Goal: Task Accomplishment & Management: Manage account settings

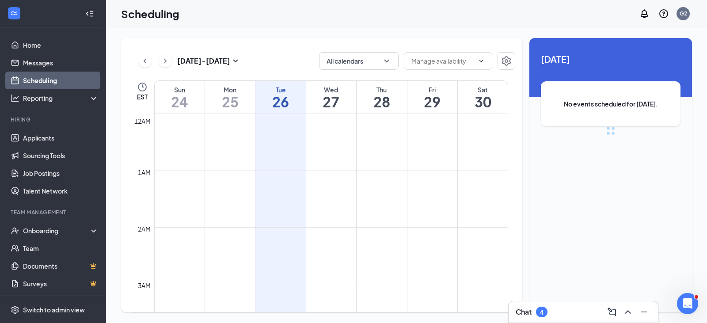
scroll to position [434, 0]
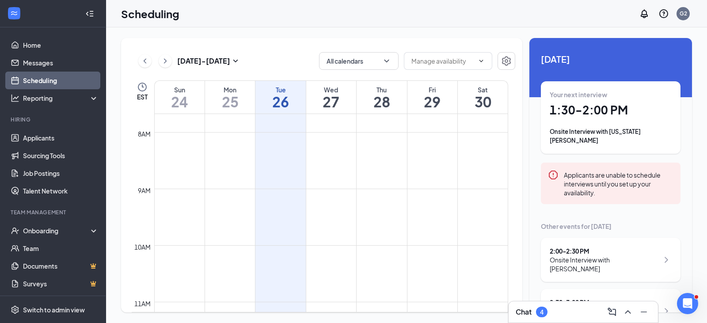
click at [602, 110] on h1 "1:30 - 2:00 PM" at bounding box center [610, 109] width 122 height 15
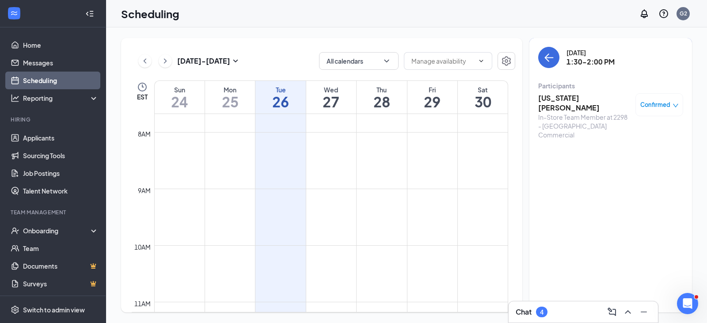
click at [581, 99] on h3 "[US_STATE][PERSON_NAME]" at bounding box center [584, 102] width 93 height 19
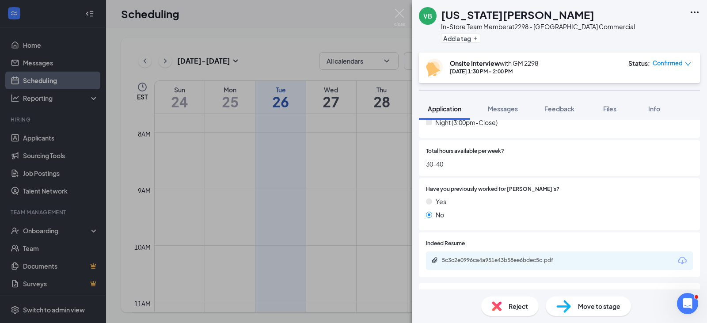
scroll to position [403, 0]
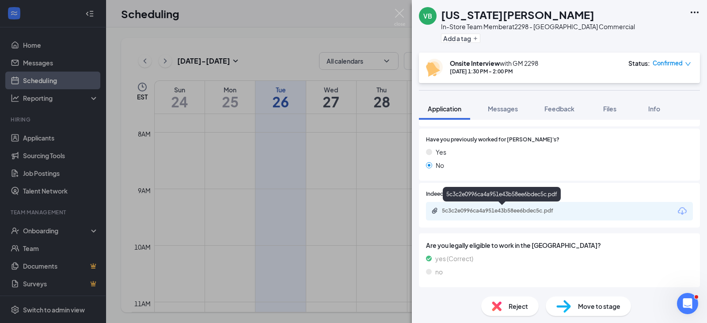
click at [465, 215] on div "5c3c2e0996ca4a951e43b58ee6bdec5c.pdf" at bounding box center [502, 211] width 143 height 8
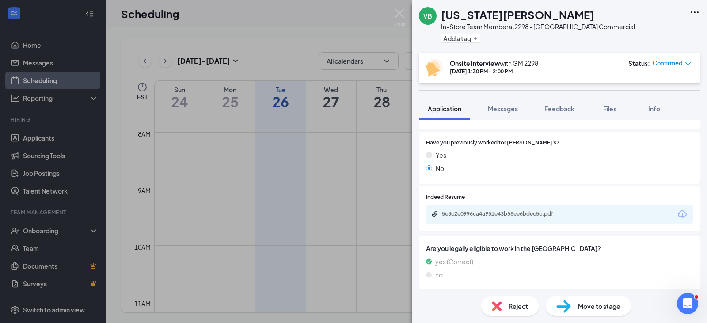
click at [403, 7] on div "VB [US_STATE][PERSON_NAME] In-Store Team Member at 2298 - [GEOGRAPHIC_DATA] Com…" at bounding box center [353, 161] width 707 height 323
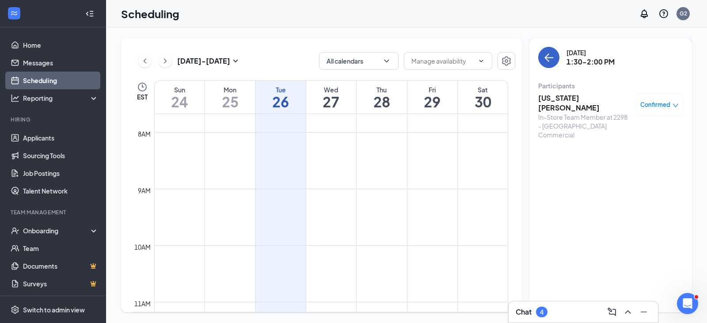
click at [547, 56] on icon "ArrowLeft" at bounding box center [546, 57] width 4 height 8
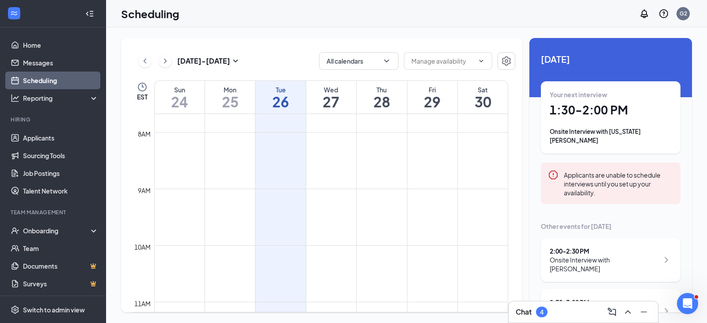
click at [608, 255] on div "Onsite Interview with [PERSON_NAME]" at bounding box center [603, 264] width 109 height 18
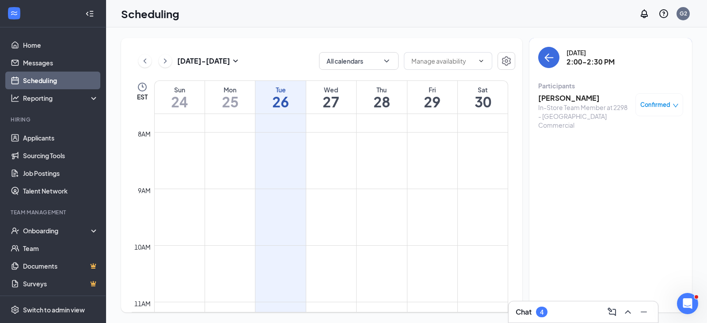
click at [586, 96] on h3 "[PERSON_NAME]" at bounding box center [584, 98] width 93 height 10
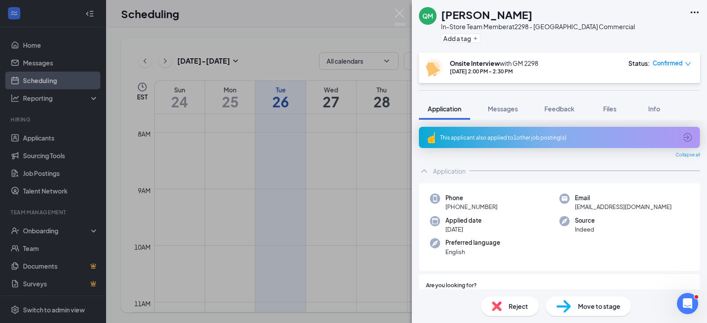
click at [548, 143] on div "This applicant also applied to 1 other job posting(s)" at bounding box center [559, 137] width 281 height 21
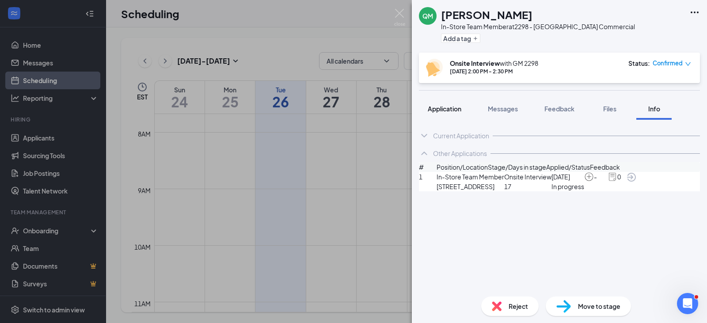
click at [445, 110] on span "Application" at bounding box center [444, 109] width 34 height 8
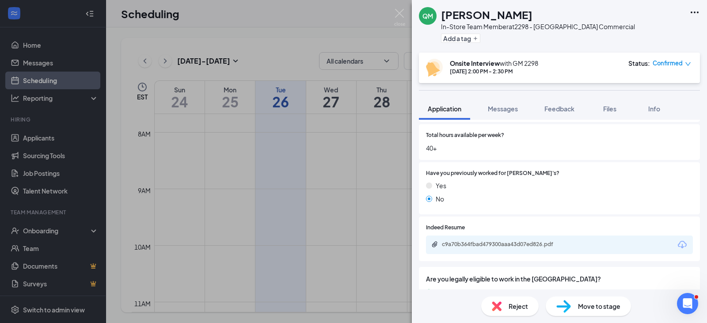
scroll to position [397, 0]
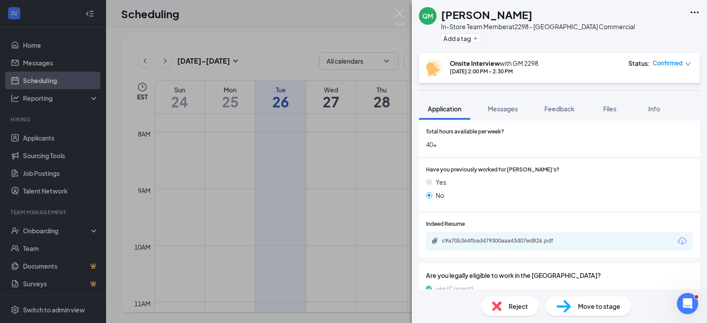
click at [491, 235] on div "c9a70b364fbad479300aaa43d07ed826.pdf" at bounding box center [559, 241] width 267 height 19
click at [491, 240] on div "c9a70b364fbad479300aaa43d07ed826.pdf" at bounding box center [504, 240] width 124 height 7
click at [402, 21] on img at bounding box center [399, 17] width 11 height 17
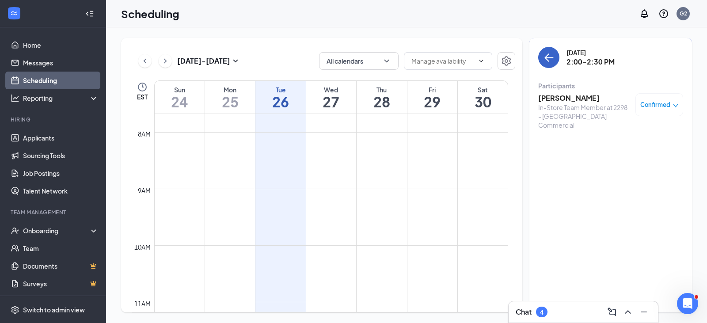
click at [552, 62] on icon "ArrowLeft" at bounding box center [548, 57] width 11 height 11
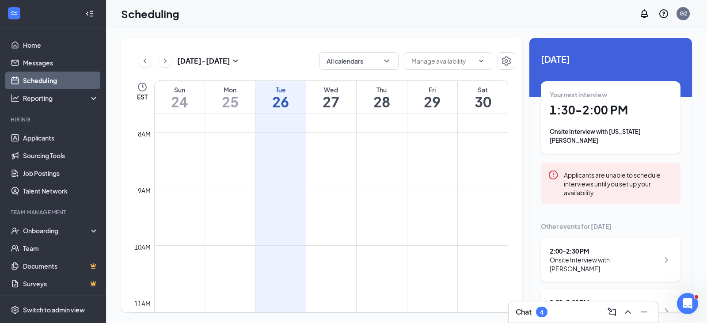
scroll to position [26, 0]
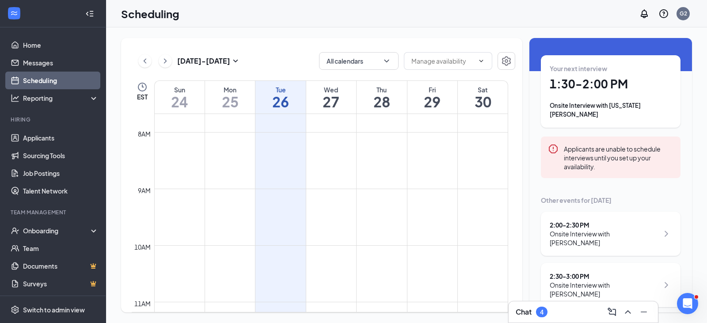
click at [578, 280] on div "Onsite Interview with [PERSON_NAME]" at bounding box center [603, 289] width 109 height 18
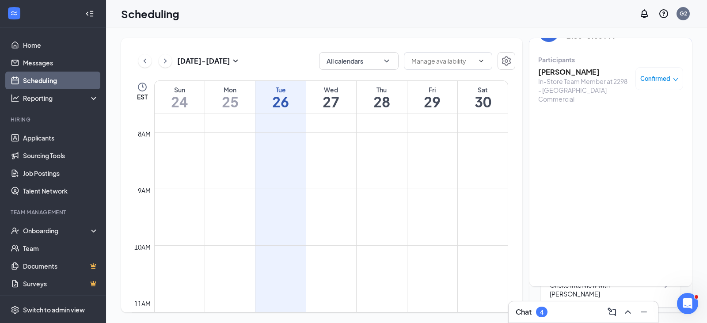
click at [563, 71] on h3 "[PERSON_NAME]" at bounding box center [584, 72] width 93 height 10
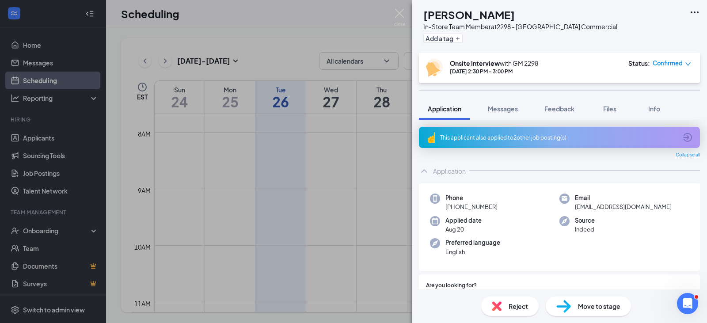
click at [506, 139] on div "This applicant also applied to 2 other job posting(s)" at bounding box center [558, 138] width 237 height 8
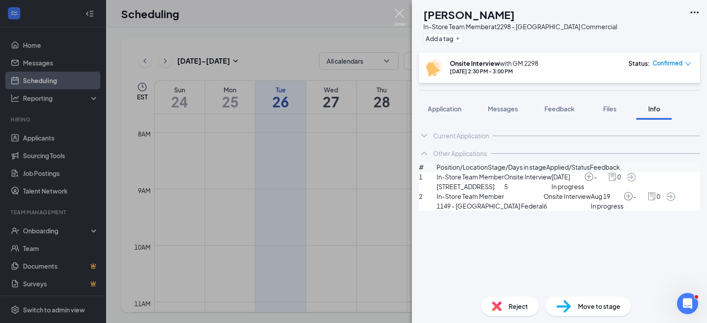
click at [395, 15] on img at bounding box center [399, 17] width 11 height 17
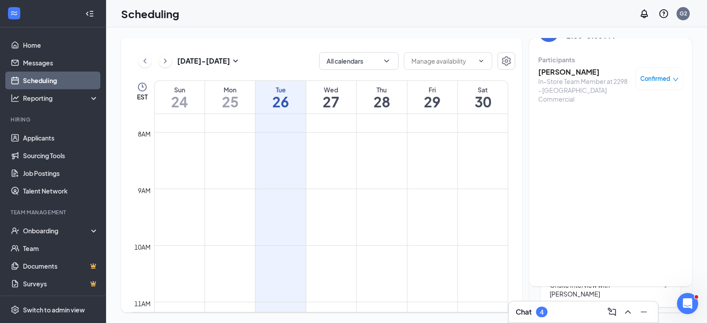
click at [557, 79] on div "In-Store Team Member at 2298 - [GEOGRAPHIC_DATA] Commercial" at bounding box center [584, 90] width 93 height 26
click at [559, 74] on h3 "[PERSON_NAME]" at bounding box center [584, 72] width 93 height 10
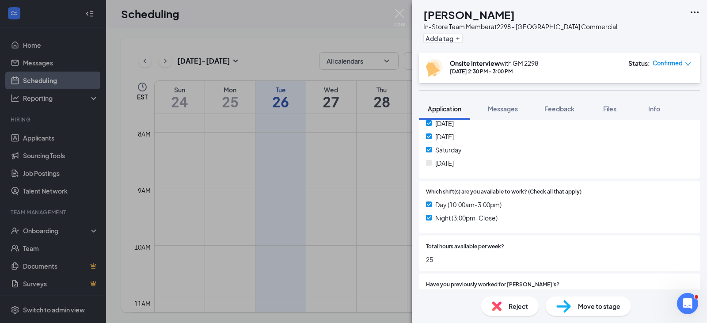
scroll to position [397, 0]
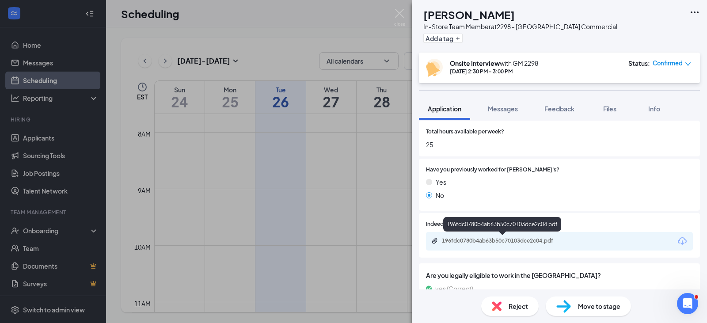
click at [478, 240] on div "196fdc0780b4ab63b50c70103dce2c04.pdf" at bounding box center [504, 240] width 124 height 7
click at [404, 1] on div "SB [PERSON_NAME] In-Store Team Member at 2298 - [GEOGRAPHIC_DATA] Commercial Ad…" at bounding box center [353, 161] width 707 height 323
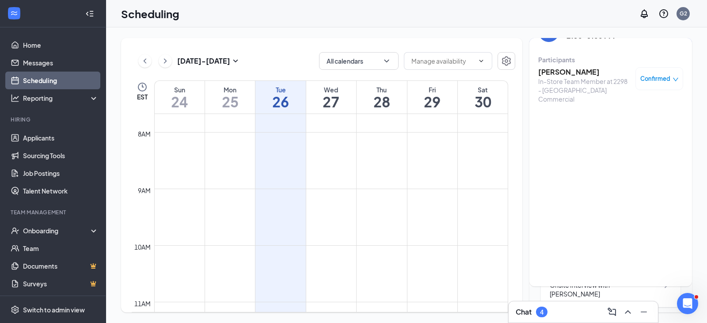
click at [401, 9] on div "Scheduling G2" at bounding box center [406, 13] width 601 height 27
click at [566, 74] on h3 "[PERSON_NAME]" at bounding box center [584, 72] width 93 height 10
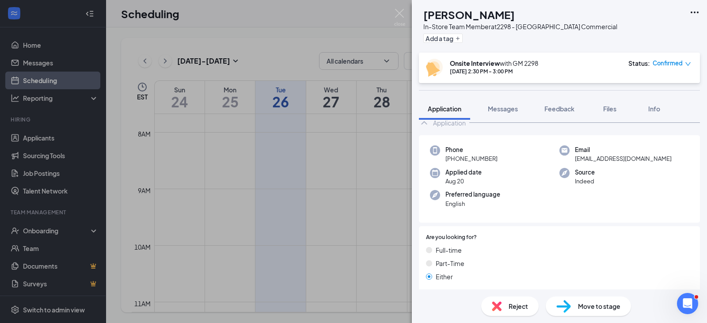
scroll to position [132, 0]
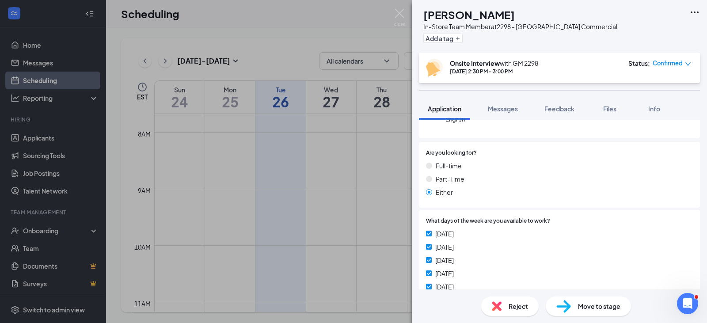
click at [500, 303] on img at bounding box center [496, 306] width 10 height 10
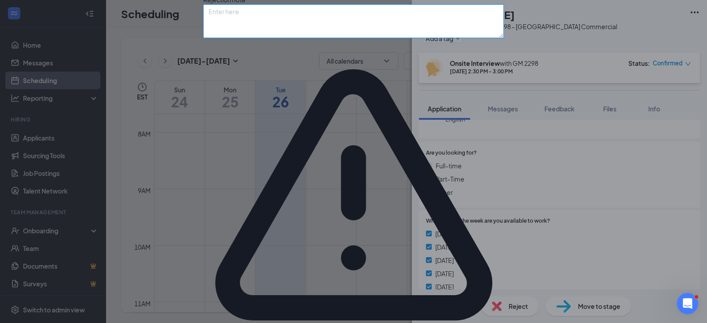
click at [280, 38] on textarea at bounding box center [353, 21] width 300 height 34
drag, startPoint x: 135, startPoint y: 153, endPoint x: 34, endPoint y: 151, distance: 100.2
click at [35, 152] on div "Reject applicant SB [PERSON_NAME] Applied on [DATE] Reasons for rejection Legal…" at bounding box center [353, 161] width 707 height 323
type textarea "The position has been filled. Thank you for your interest."
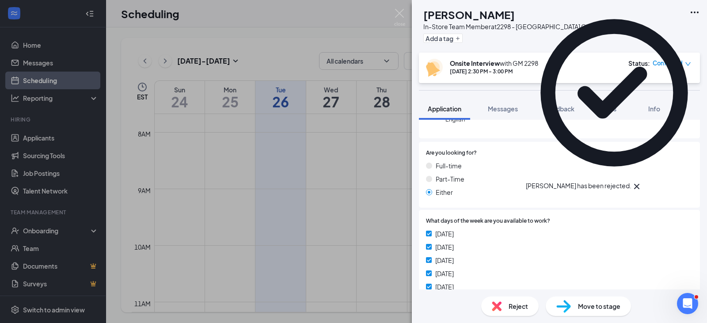
click at [399, 12] on img at bounding box center [399, 17] width 11 height 17
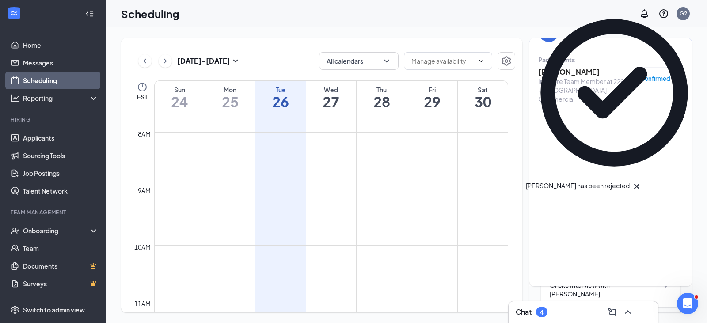
click at [656, 78] on span "Confirmed" at bounding box center [655, 78] width 30 height 9
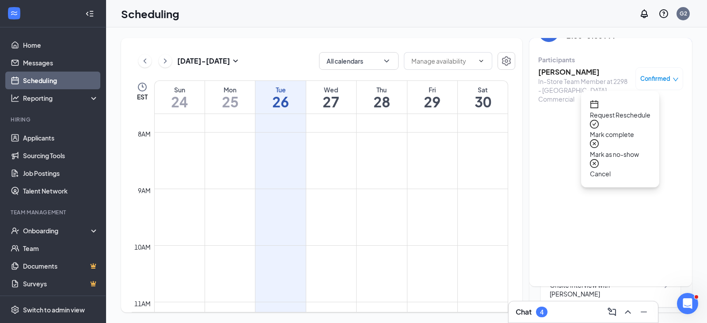
click at [522, 42] on div "[DATE] - [DATE] All calendars EST Sun 24 Mon 25 Tue 26 Wed 27 Thu 28 Fri 29 Sat…" at bounding box center [406, 175] width 571 height 274
click at [523, 49] on div "[DATE] - [DATE] All calendars EST Sun 24 Mon 25 Tue 26 Wed 27 Thu 28 Fri 29 Sat…" at bounding box center [406, 175] width 571 height 274
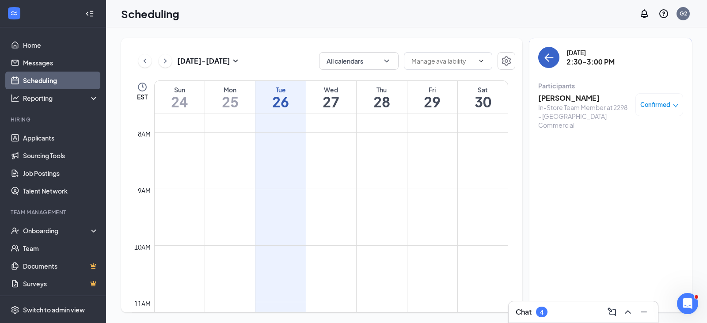
click at [545, 59] on icon "ArrowLeft" at bounding box center [548, 57] width 11 height 11
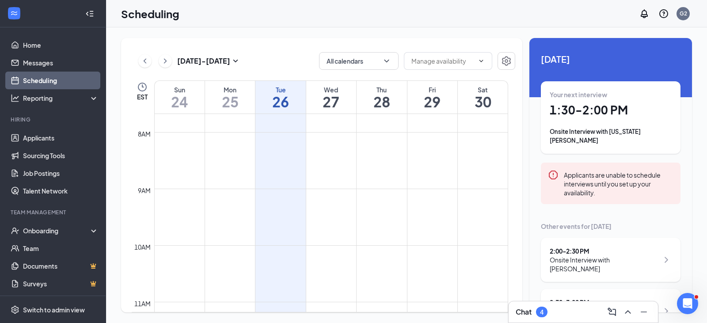
click at [574, 111] on h1 "1:30 - 2:00 PM" at bounding box center [610, 109] width 122 height 15
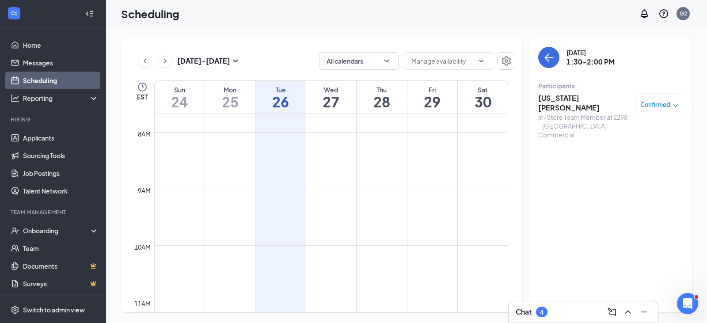
click at [656, 110] on div "Confirmed" at bounding box center [659, 104] width 48 height 23
click at [649, 104] on span "Confirmed" at bounding box center [655, 104] width 30 height 9
click at [609, 195] on span "Cancel" at bounding box center [620, 200] width 60 height 10
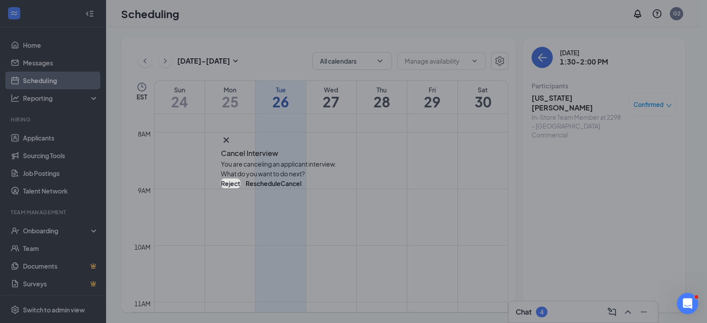
click at [240, 188] on button "Reject" at bounding box center [230, 183] width 19 height 10
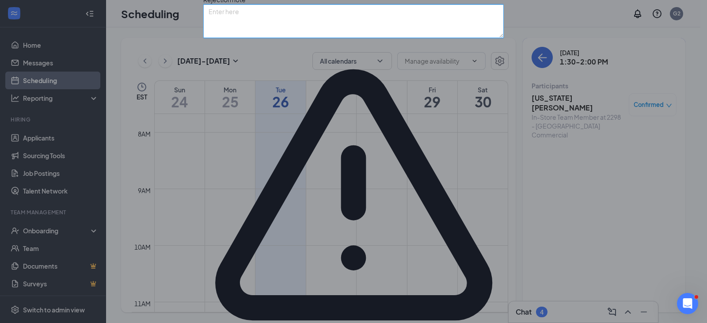
click at [324, 38] on textarea at bounding box center [353, 21] width 300 height 34
paste textarea "The position has been filled. Thank you for your interest."
type textarea "The position has been filled. Thank you for your interest."
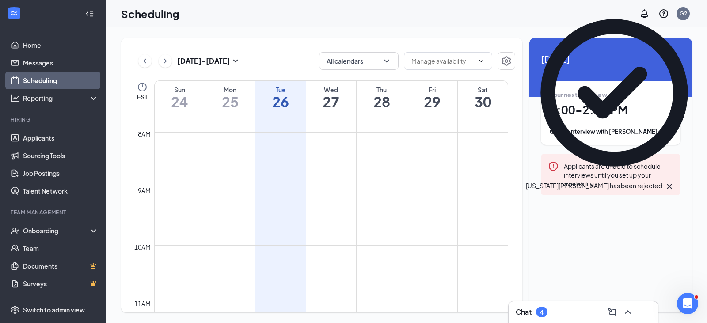
click at [663, 106] on h1 "2:00 - 2:30 PM" at bounding box center [610, 109] width 122 height 15
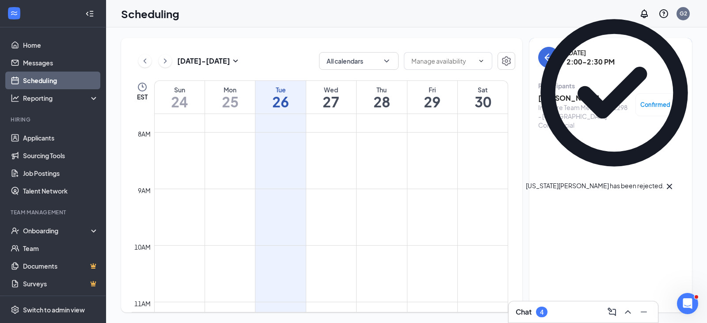
click at [646, 101] on span "Confirmed" at bounding box center [655, 104] width 30 height 9
click at [614, 195] on span "Cancel" at bounding box center [625, 200] width 60 height 10
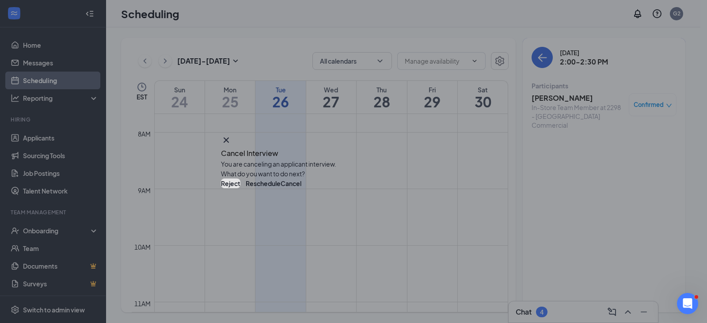
click at [240, 188] on button "Reject" at bounding box center [230, 183] width 19 height 10
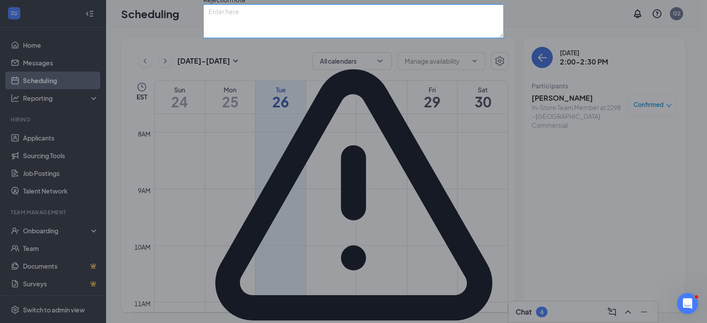
click at [356, 38] on textarea at bounding box center [353, 21] width 300 height 34
paste textarea "The position has been filled. Thank you for your interest."
type textarea "The position has been filled. Thank you for your interest."
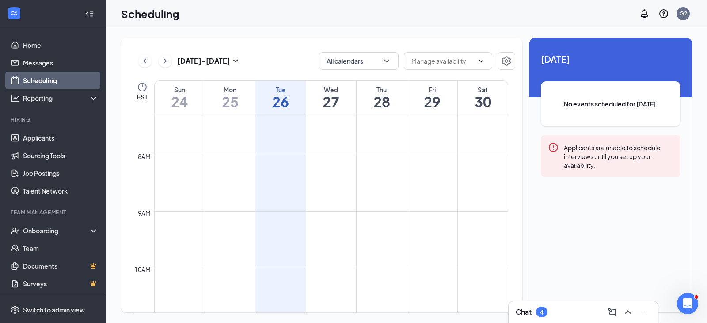
scroll to position [390, 0]
